Goal: Entertainment & Leisure: Consume media (video, audio)

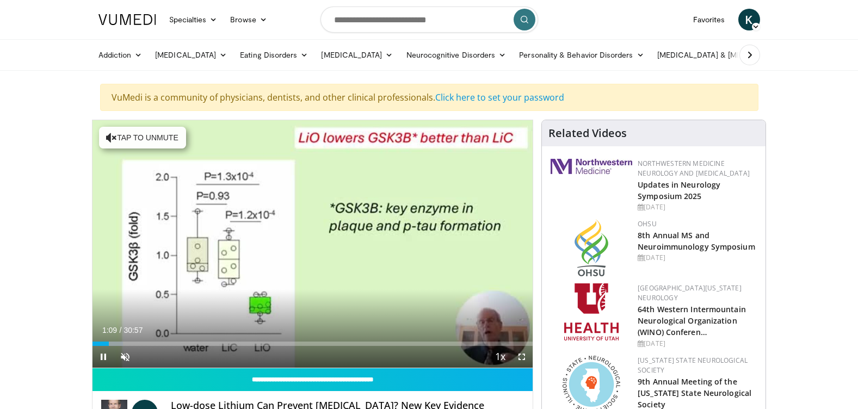
click at [135, 329] on span "30:57" at bounding box center [133, 330] width 19 height 9
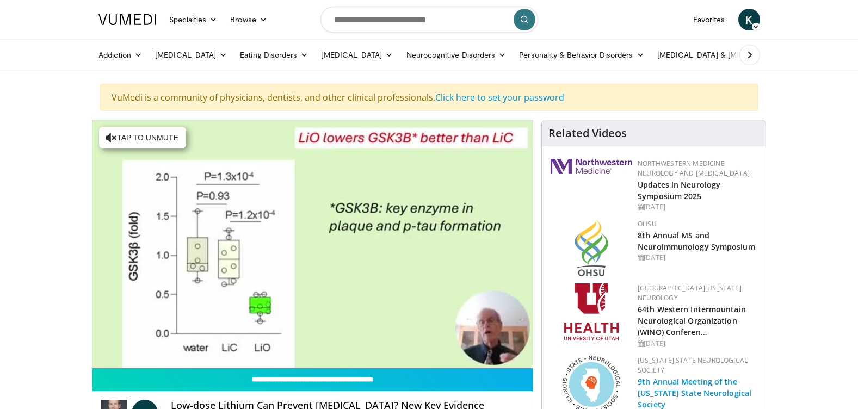
click at [642, 397] on link "9th Annual Meeting of the [US_STATE] State Neurological Society" at bounding box center [695, 393] width 114 height 33
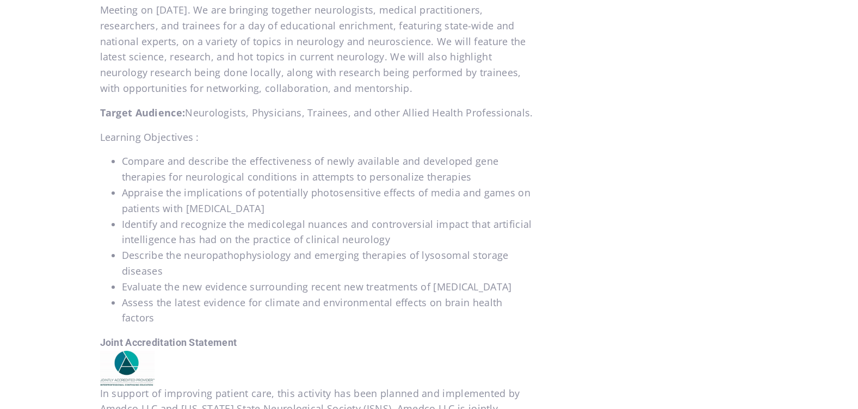
scroll to position [595, 0]
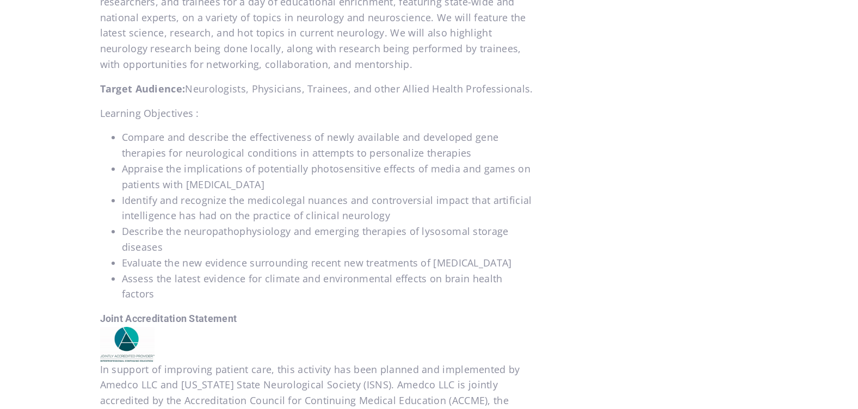
drag, startPoint x: 851, startPoint y: 207, endPoint x: 847, endPoint y: 230, distance: 23.1
click at [847, 230] on body "Specialties Adult & Family Medicine Allergy, [MEDICAL_DATA], Immunology Anesthe…" at bounding box center [429, 326] width 858 height 1843
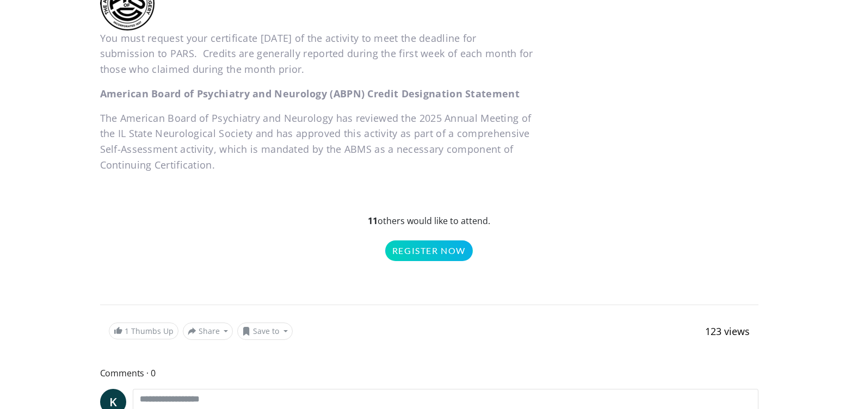
scroll to position [1286, 0]
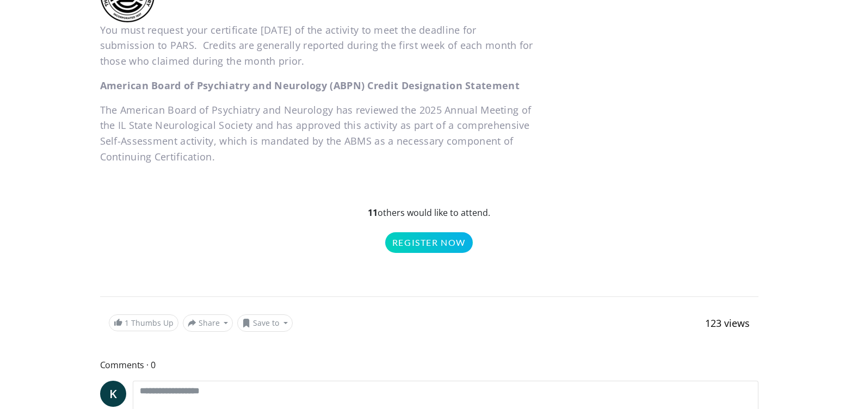
drag, startPoint x: 798, startPoint y: 361, endPoint x: 794, endPoint y: 378, distance: 16.9
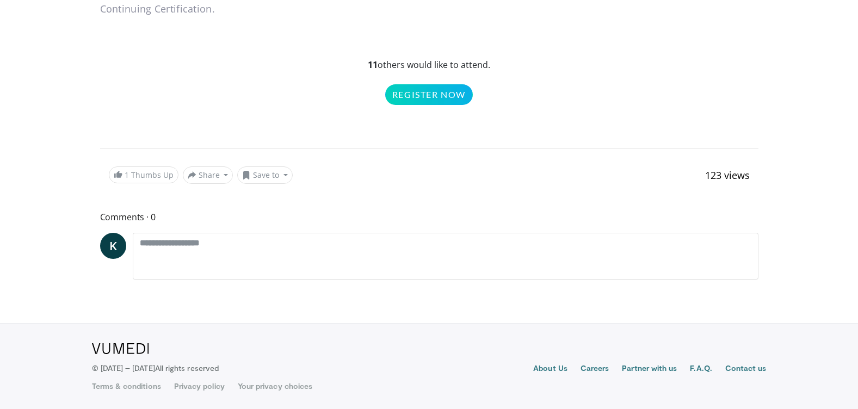
scroll to position [1449, 0]
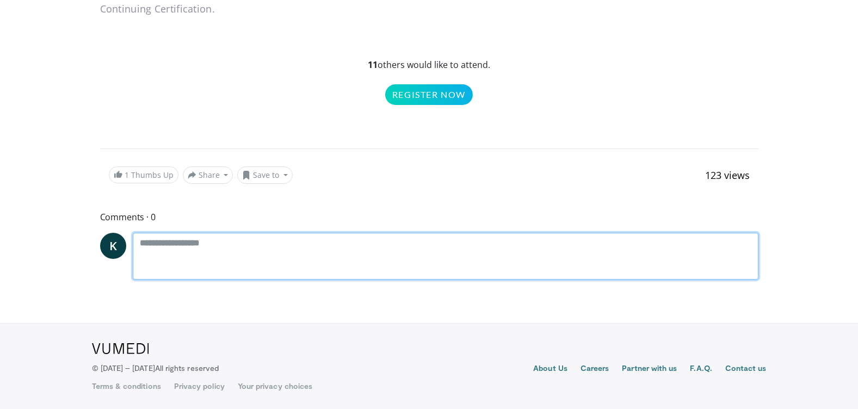
click at [724, 279] on textarea at bounding box center [446, 256] width 626 height 47
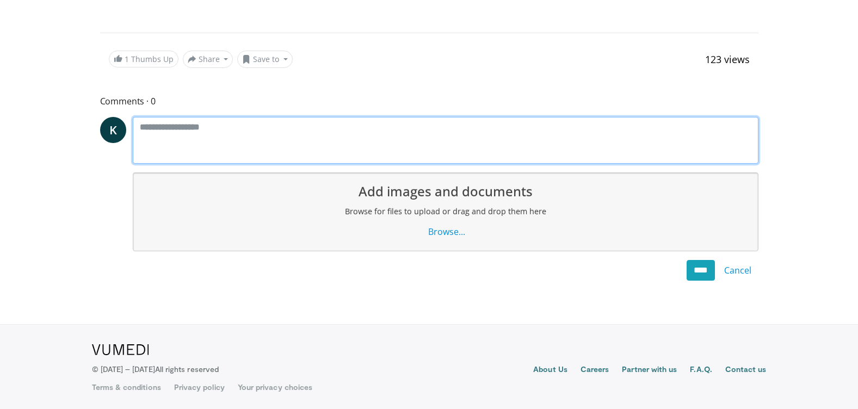
scroll to position [1566, 0]
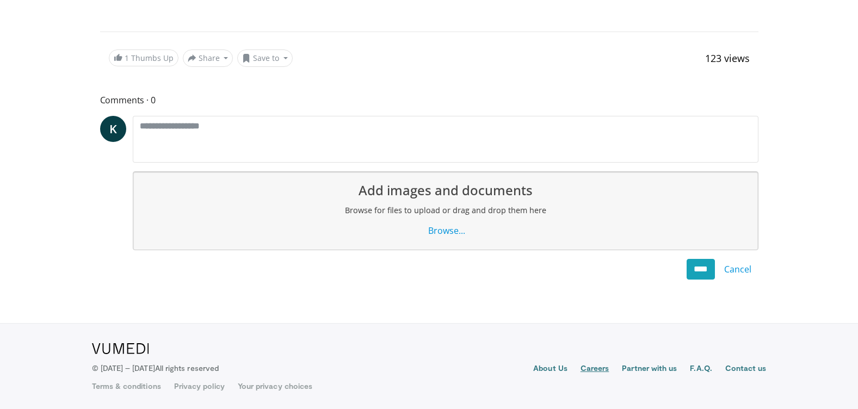
click at [593, 369] on link "Careers" at bounding box center [595, 369] width 29 height 13
